Goal: Navigation & Orientation: Find specific page/section

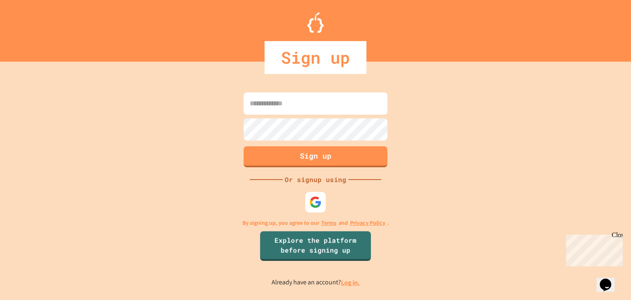
click at [351, 278] on link "Log in." at bounding box center [350, 282] width 19 height 9
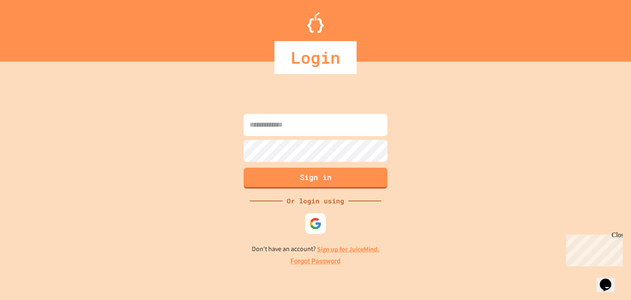
click at [319, 125] on input at bounding box center [316, 125] width 144 height 22
type input "*"
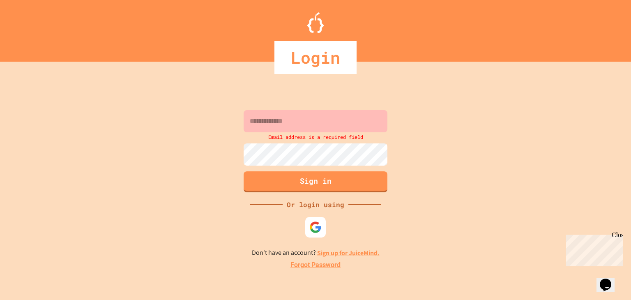
drag, startPoint x: 301, startPoint y: 196, endPoint x: 304, endPoint y: 207, distance: 11.1
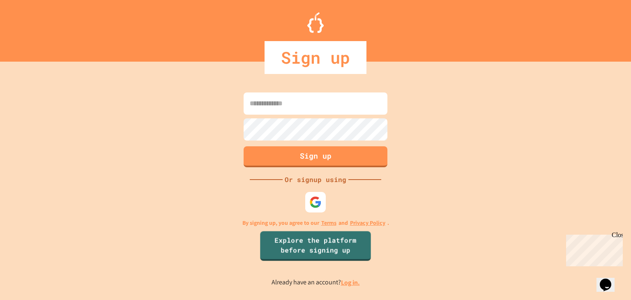
drag, startPoint x: 338, startPoint y: 186, endPoint x: 334, endPoint y: 183, distance: 5.3
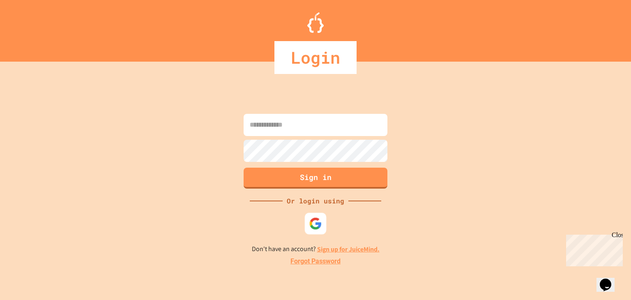
click at [320, 226] on img at bounding box center [315, 223] width 13 height 13
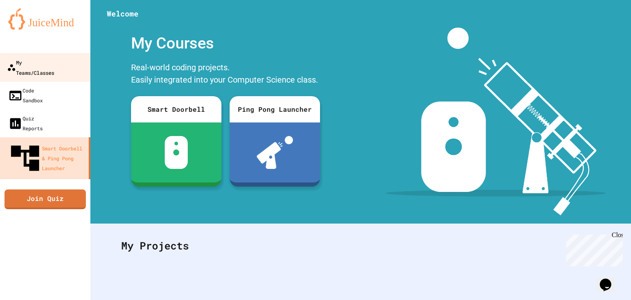
click at [38, 60] on div "My Teams/Classes" at bounding box center [30, 67] width 47 height 20
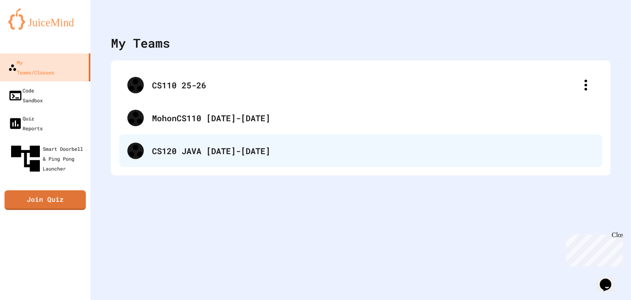
click at [244, 155] on div "CS120 JAVA [DATE]-[DATE]" at bounding box center [373, 151] width 442 height 12
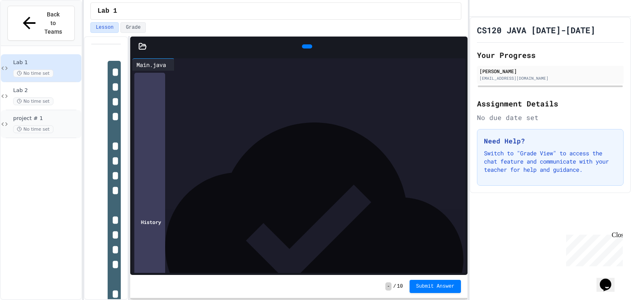
click at [63, 115] on span "project # 1" at bounding box center [46, 118] width 67 height 7
